Goal: Navigation & Orientation: Find specific page/section

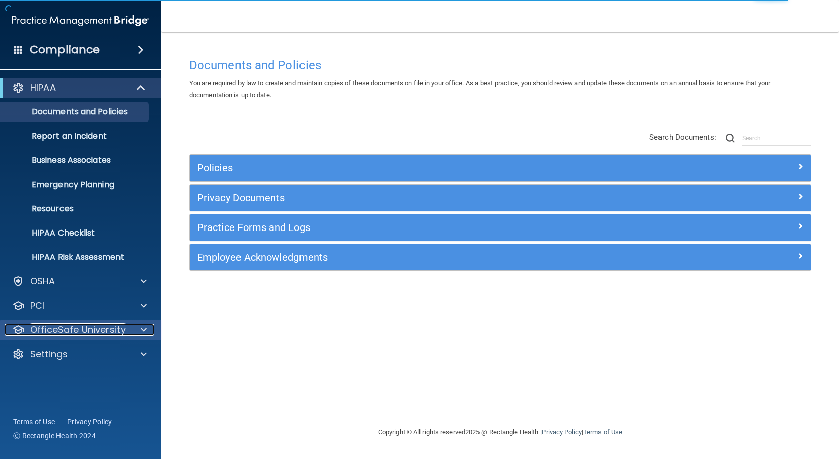
click at [120, 332] on p "OfficeSafe University" at bounding box center [77, 330] width 95 height 12
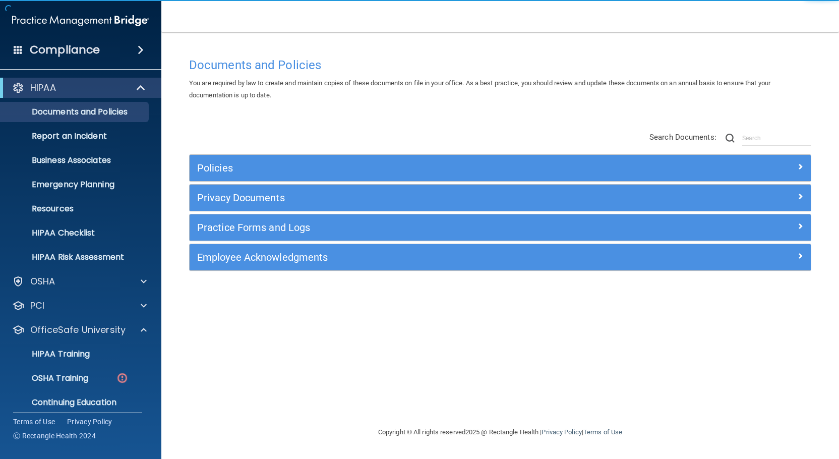
click at [824, 54] on main "Documents and Policies You are required by law to create and maintain copies of…" at bounding box center [500, 245] width 678 height 427
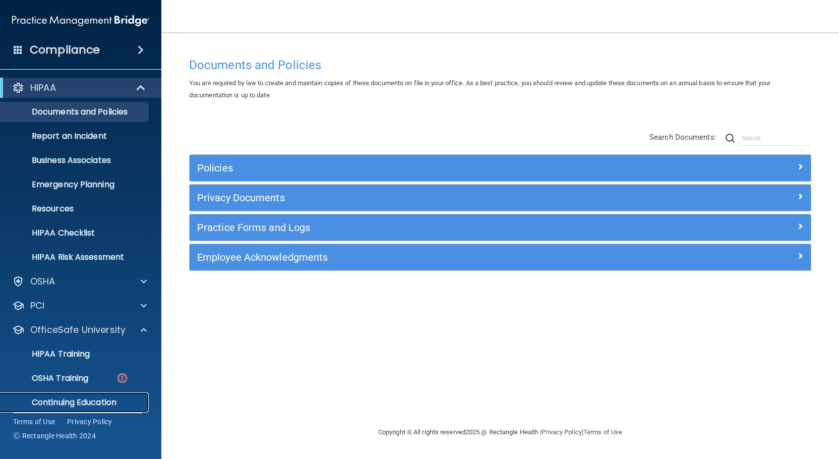
click at [106, 404] on p "Continuing Education" at bounding box center [76, 402] width 138 height 10
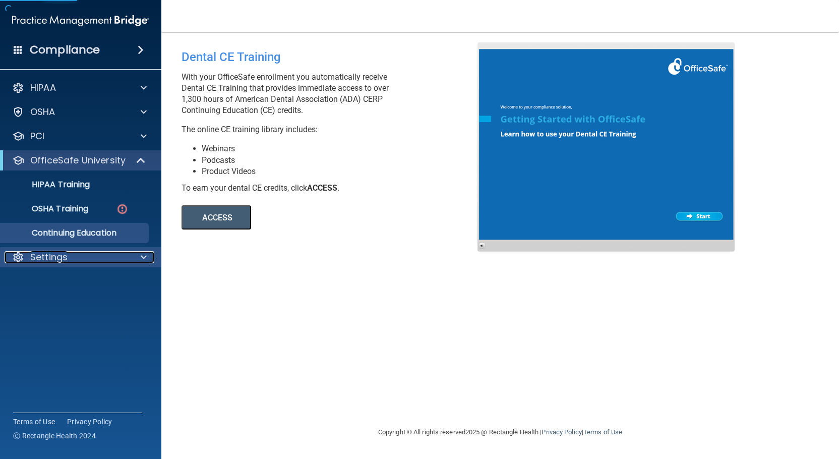
click at [138, 258] on div at bounding box center [142, 257] width 25 height 12
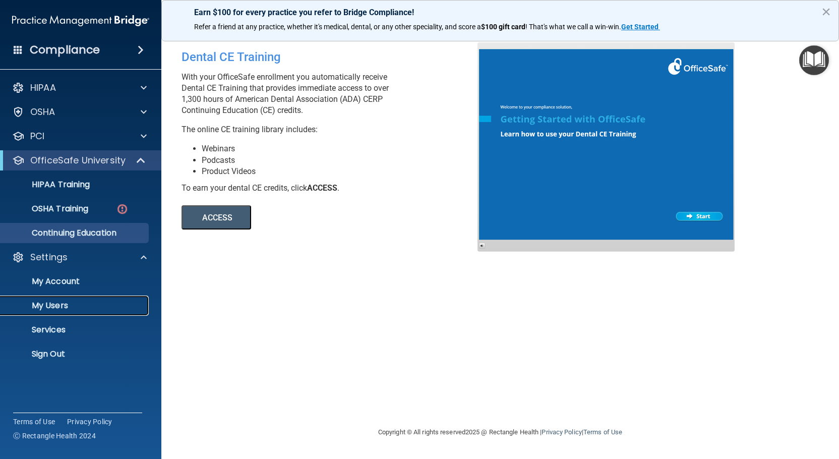
click at [69, 307] on p "My Users" at bounding box center [76, 306] width 138 height 10
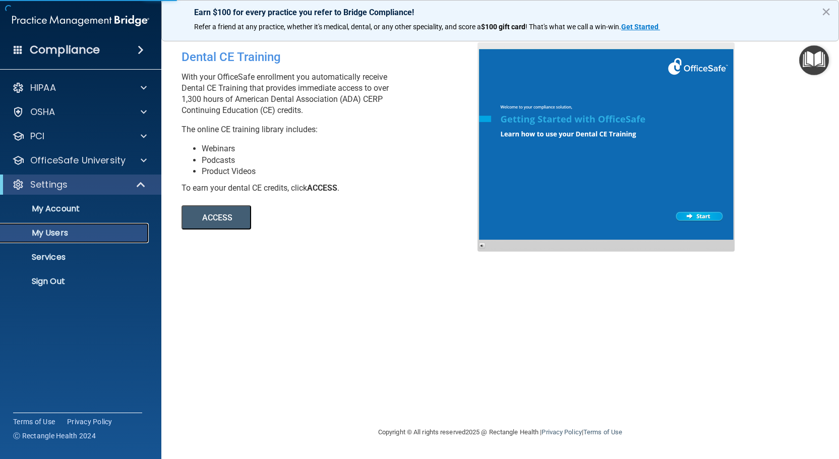
select select "20"
